Goal: Information Seeking & Learning: Learn about a topic

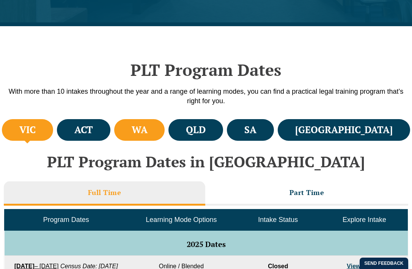
click at [147, 135] on h4 "WA" at bounding box center [140, 130] width 16 height 13
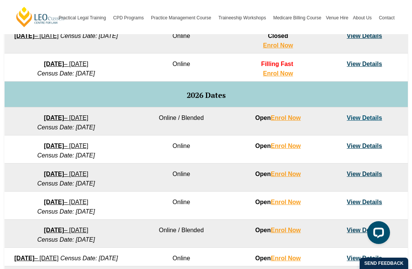
scroll to position [455, 0]
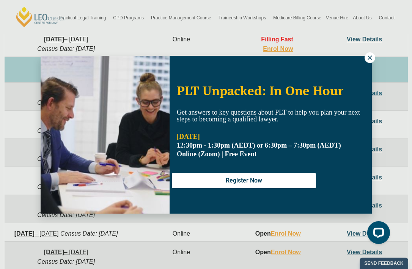
click at [368, 57] on icon at bounding box center [369, 57] width 7 height 7
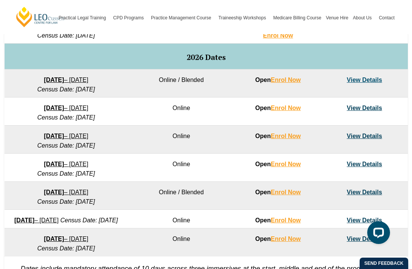
scroll to position [466, 0]
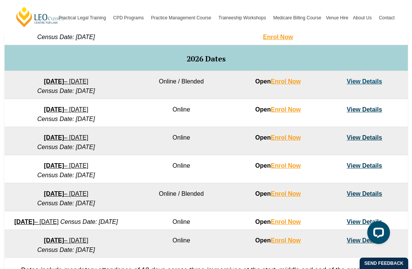
click at [354, 136] on link "View Details" at bounding box center [364, 137] width 35 height 6
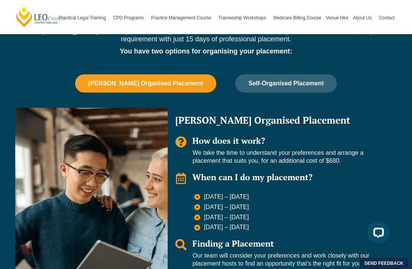
scroll to position [636, 0]
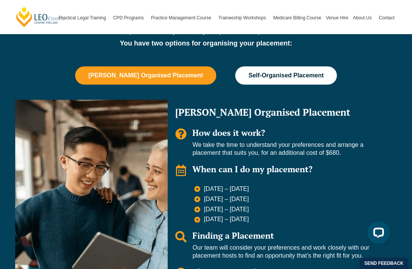
click at [271, 72] on span "Self-Organised Placement" at bounding box center [285, 75] width 75 height 7
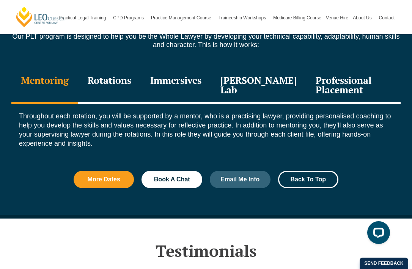
scroll to position [978, 0]
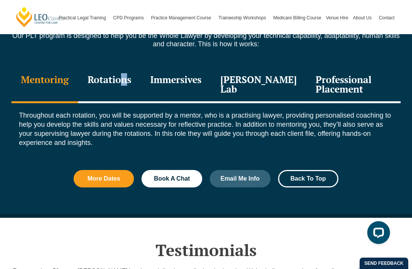
click at [124, 76] on div "Rotations" at bounding box center [109, 85] width 63 height 36
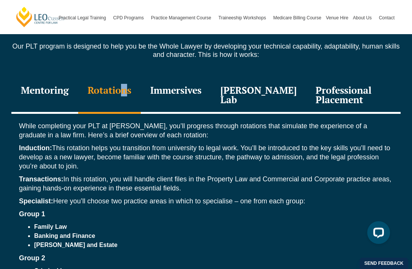
scroll to position [956, 0]
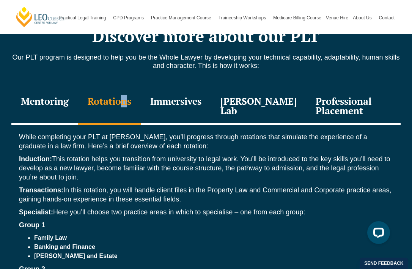
click at [175, 105] on div "Immersives" at bounding box center [176, 107] width 70 height 36
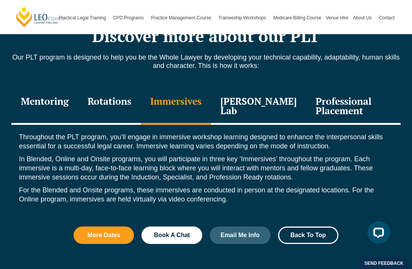
click at [251, 104] on div "Leo Justice Lab" at bounding box center [258, 107] width 95 height 36
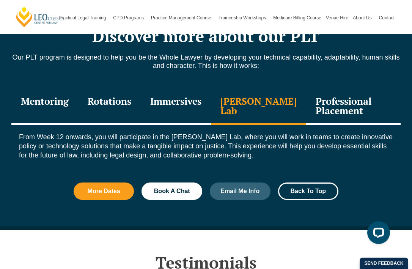
click at [335, 106] on div "Professional Placement" at bounding box center [353, 107] width 94 height 36
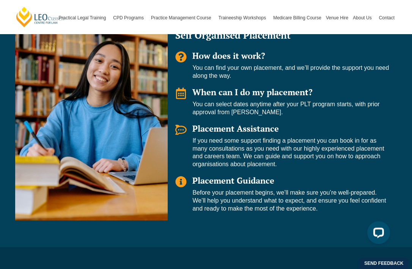
scroll to position [712, 0]
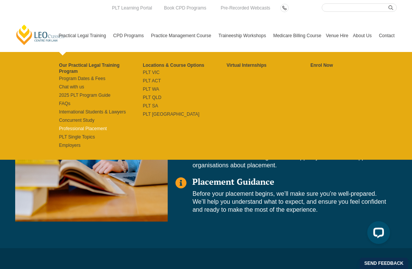
click at [61, 125] on link "Professional Placement" at bounding box center [101, 128] width 84 height 6
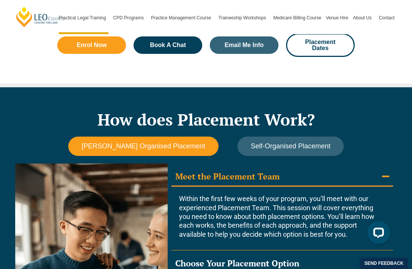
scroll to position [605, 0]
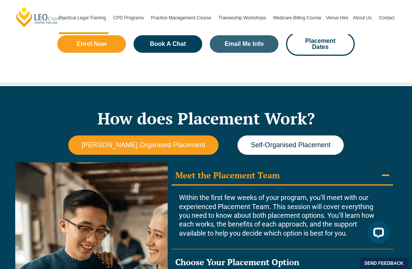
click at [287, 145] on span "Self-Organised Placement" at bounding box center [291, 145] width 80 height 8
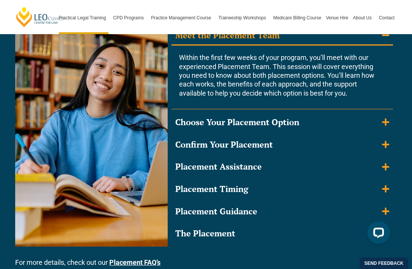
scroll to position [756, 0]
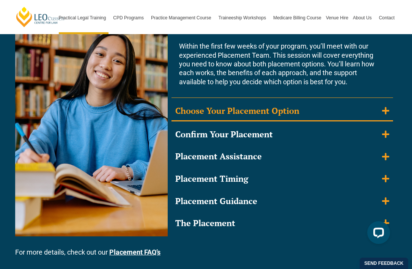
click at [290, 113] on div "Choose Your Placement Option" at bounding box center [237, 110] width 124 height 11
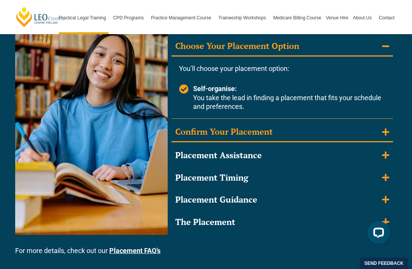
click at [289, 127] on summary "Confirm Your Placement" at bounding box center [281, 132] width 221 height 20
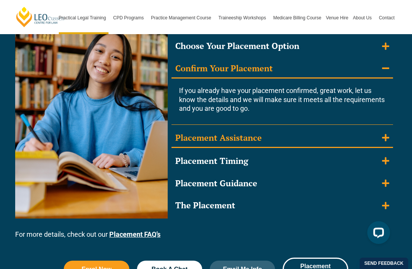
click at [288, 139] on summary "Placement Assistance" at bounding box center [281, 139] width 221 height 20
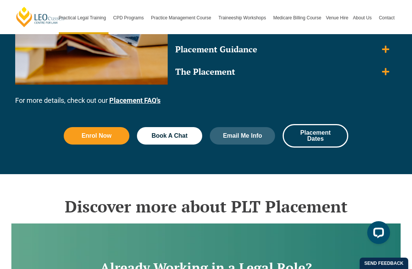
scroll to position [897, 0]
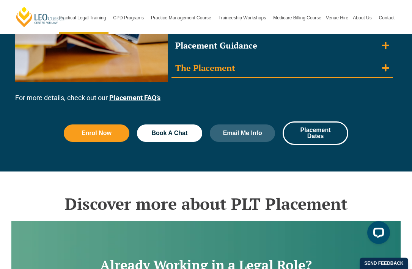
click at [263, 65] on summary "The Placement" at bounding box center [281, 69] width 221 height 20
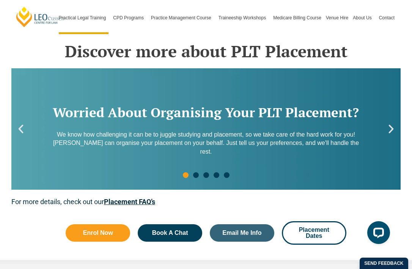
scroll to position [1158, 0]
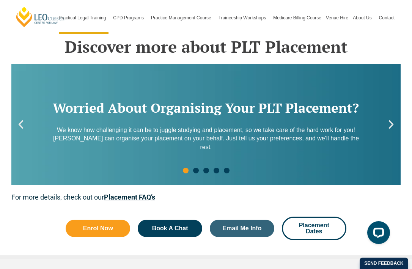
click at [392, 121] on icon "Next slide" at bounding box center [390, 124] width 11 height 11
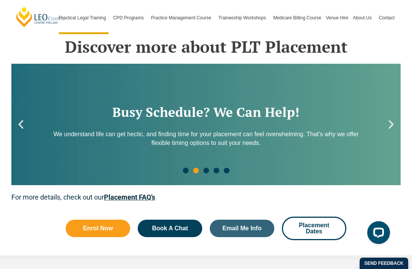
click at [392, 121] on icon "Next slide" at bounding box center [390, 124] width 11 height 11
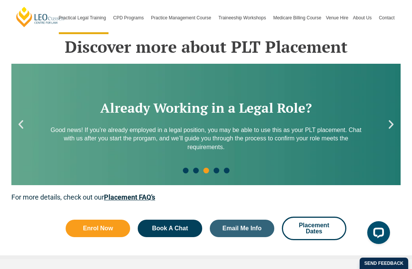
click at [392, 121] on icon "Next slide" at bounding box center [390, 124] width 11 height 11
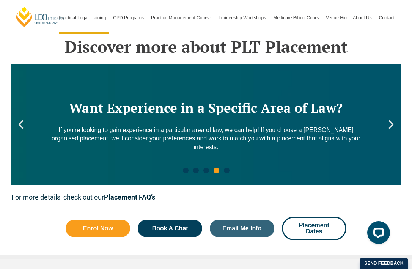
click at [392, 121] on icon "Next slide" at bounding box center [390, 124] width 11 height 11
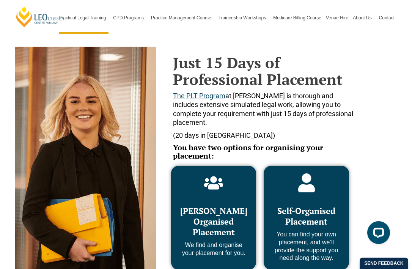
scroll to position [232, 0]
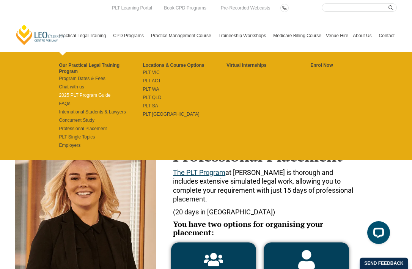
click at [74, 92] on link "2025 PLT Program Guide" at bounding box center [101, 95] width 84 height 6
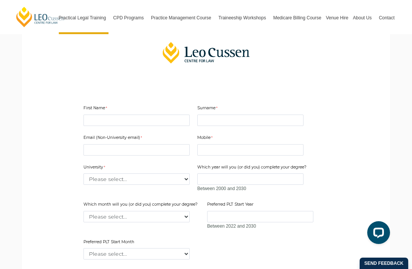
scroll to position [204, 0]
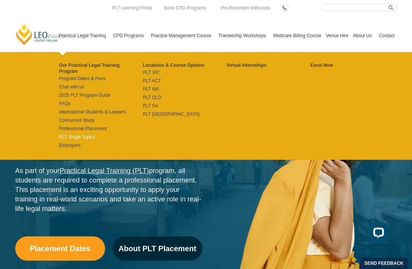
click at [67, 134] on link "PLT Single Topics" at bounding box center [101, 137] width 84 height 6
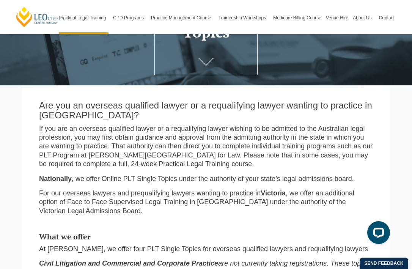
scroll to position [91, 0]
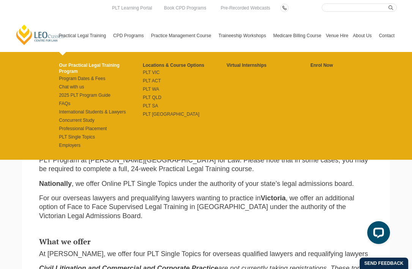
click at [83, 64] on link "Our Practical Legal Training Program" at bounding box center [101, 68] width 84 height 12
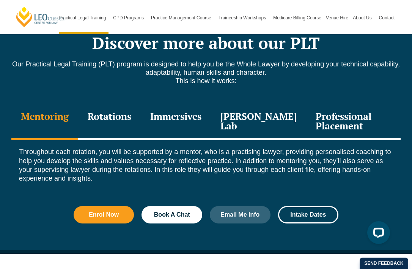
scroll to position [1008, 0]
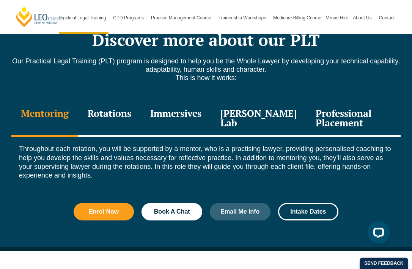
click at [122, 101] on div "Rotations" at bounding box center [109, 119] width 63 height 36
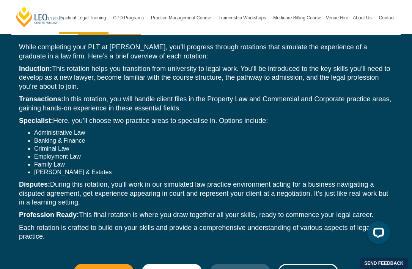
scroll to position [1111, 0]
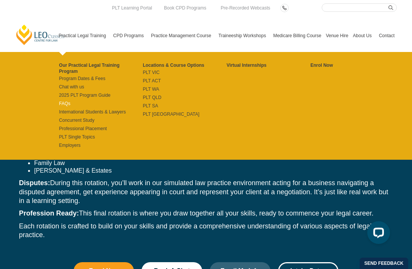
click at [59, 100] on link "FAQs" at bounding box center [101, 103] width 84 height 6
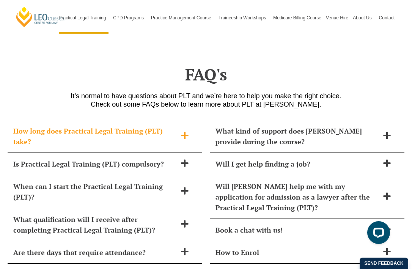
scroll to position [3410, 0]
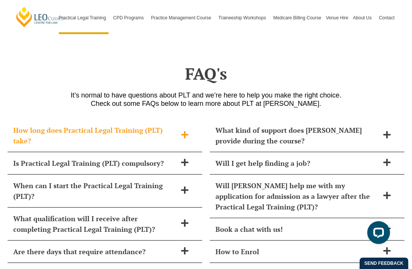
click at [162, 125] on h2 "How long does Practical Legal Training (PLT) take?" at bounding box center [94, 135] width 163 height 21
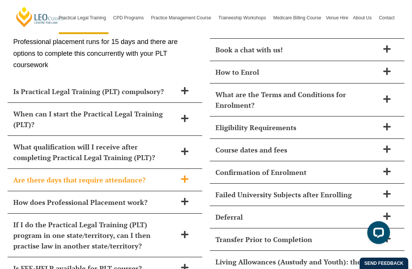
scroll to position [3590, 0]
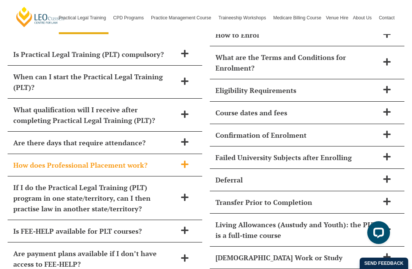
click at [168, 154] on div "How does Professional Placement work?" at bounding box center [105, 165] width 194 height 22
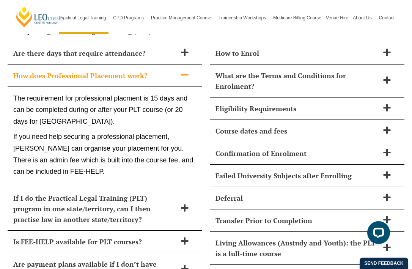
scroll to position [3614, 0]
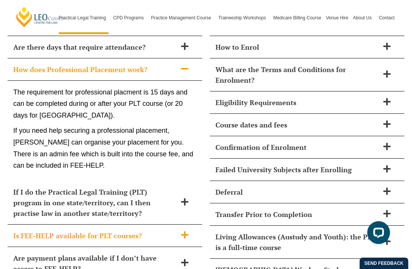
click at [155, 230] on h2 "Is FEE-HELP available for PLT courses?" at bounding box center [94, 235] width 163 height 11
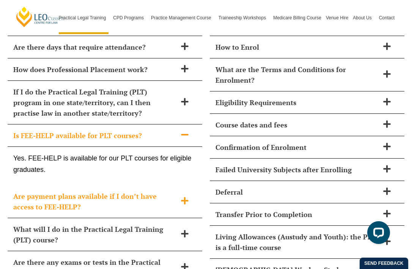
click at [158, 191] on h2 "Are payment plans available if I don’t have access to FEE-HELP?" at bounding box center [94, 201] width 163 height 21
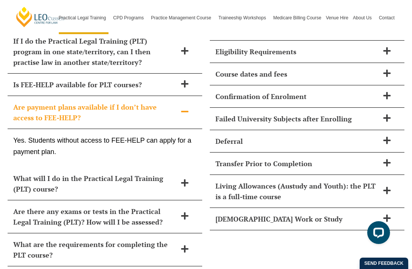
scroll to position [3672, 0]
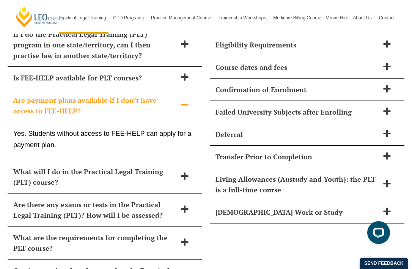
click at [158, 199] on h2 "Are there any exams or tests in the Practical Legal Training (PLT)? How will I …" at bounding box center [94, 209] width 163 height 21
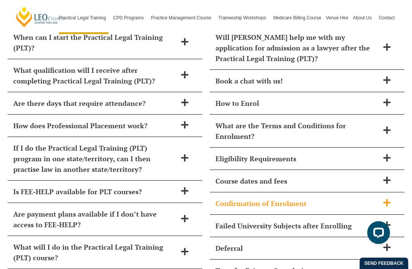
scroll to position [3558, 0]
click at [249, 170] on div "Course dates and fees" at bounding box center [307, 181] width 194 height 22
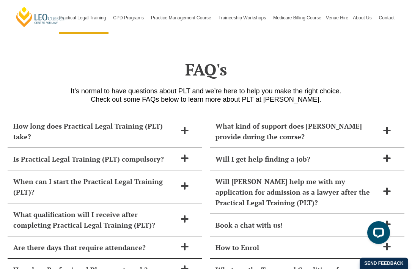
scroll to position [3412, 0]
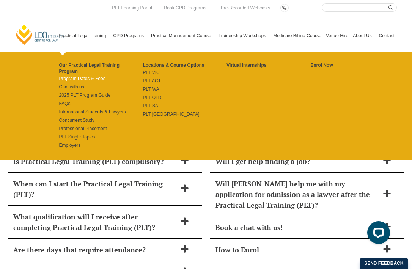
click at [72, 75] on link "Program Dates & Fees" at bounding box center [101, 78] width 84 height 6
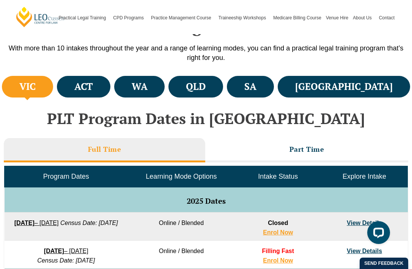
scroll to position [265, 0]
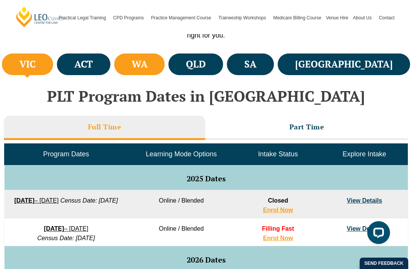
click at [147, 65] on h4 "WA" at bounding box center [140, 64] width 16 height 13
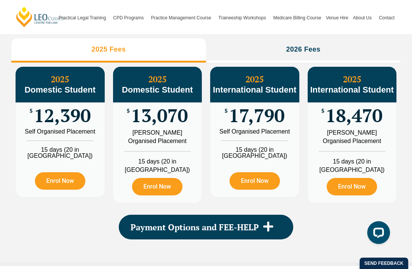
scroll to position [899, 0]
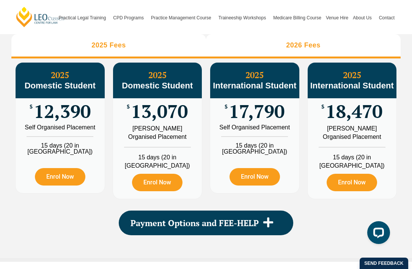
click at [274, 58] on li "2026 Fees" at bounding box center [303, 46] width 194 height 24
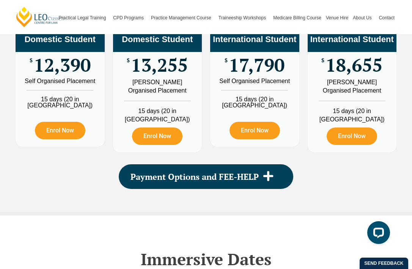
scroll to position [946, 0]
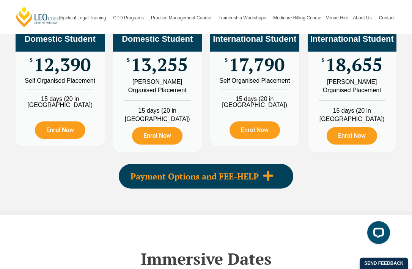
click at [211, 176] on span "Payment Options and FEE-HELP" at bounding box center [194, 176] width 128 height 8
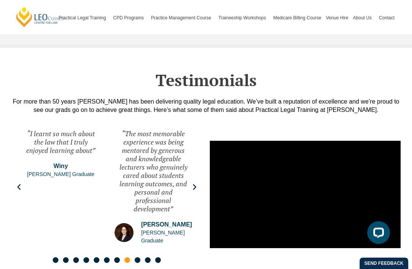
scroll to position [4011, 0]
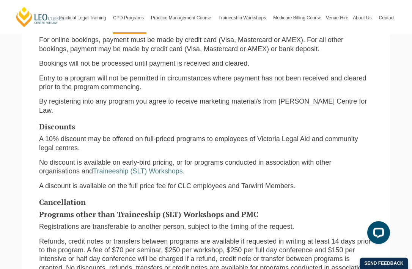
scroll to position [428, 0]
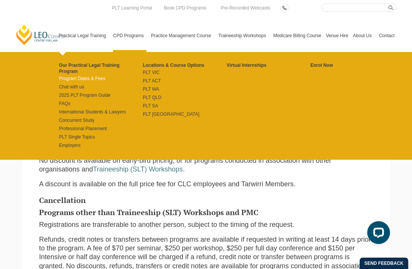
click at [70, 75] on link "Program Dates & Fees" at bounding box center [101, 78] width 84 height 6
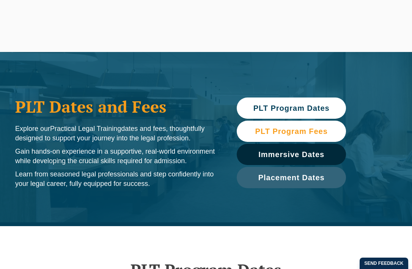
click at [276, 132] on span "PLT Program Fees" at bounding box center [291, 131] width 72 height 8
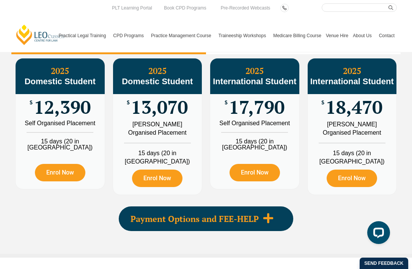
click at [136, 210] on div "Payment Options and FEE-HELP" at bounding box center [206, 218] width 174 height 25
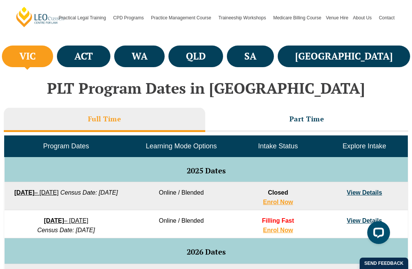
scroll to position [273, 0]
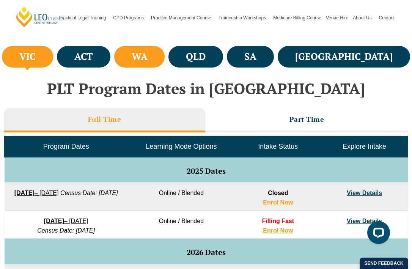
click at [165, 64] on li "WA" at bounding box center [139, 57] width 51 height 22
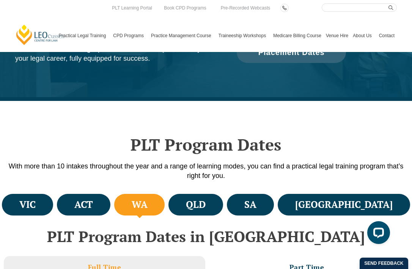
scroll to position [0, 0]
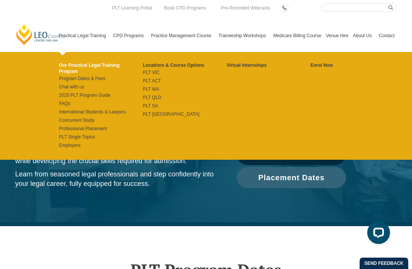
click at [70, 64] on link "Our Practical Legal Training Program" at bounding box center [101, 68] width 84 height 12
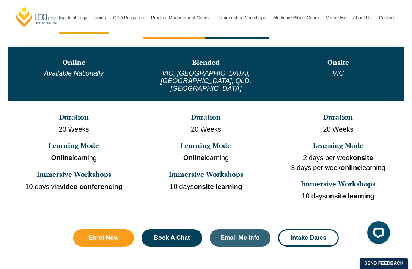
scroll to position [408, 0]
